Goal: Transaction & Acquisition: Purchase product/service

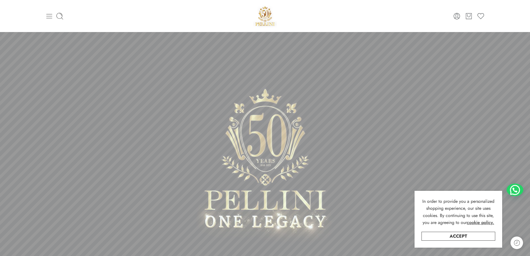
click at [48, 17] on icon at bounding box center [49, 16] width 8 height 8
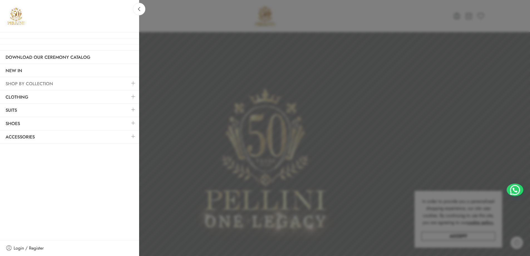
click at [68, 82] on link "SHOP BY COLLECTION" at bounding box center [69, 83] width 139 height 13
click at [132, 83] on link at bounding box center [134, 83] width 12 height 12
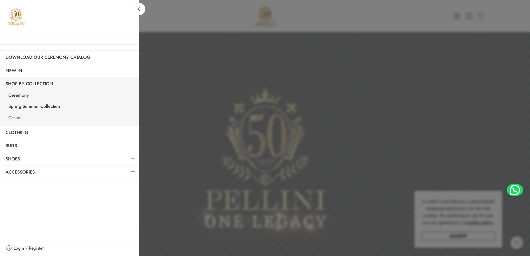
click at [13, 117] on link "Casual" at bounding box center [71, 118] width 136 height 11
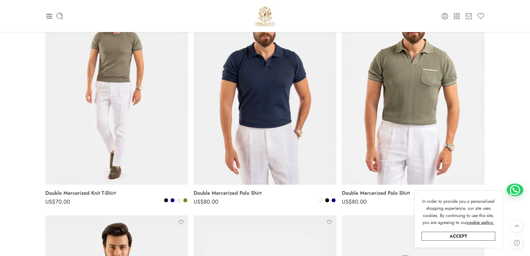
scroll to position [56, 0]
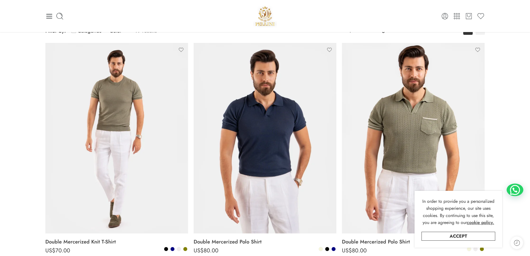
click at [48, 20] on div "0 Cart 0 Wishlist" at bounding box center [265, 16] width 440 height 32
click at [53, 19] on div at bounding box center [118, 16] width 147 height 8
click at [51, 19] on icon at bounding box center [49, 16] width 8 height 8
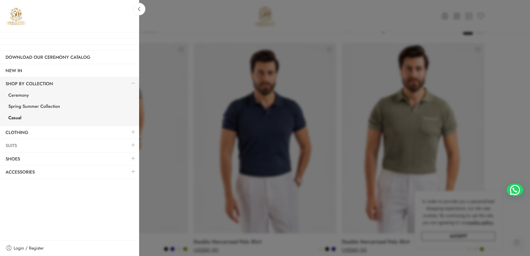
click at [40, 141] on link "Suits" at bounding box center [69, 145] width 139 height 13
click at [133, 145] on link at bounding box center [134, 145] width 12 height 12
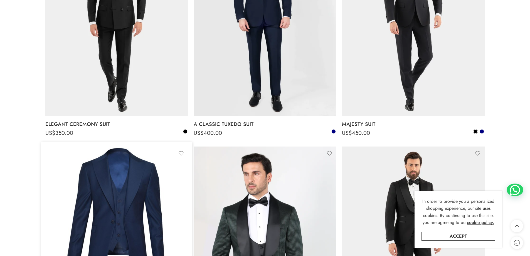
scroll to position [1197, 0]
